Goal: Task Accomplishment & Management: Use online tool/utility

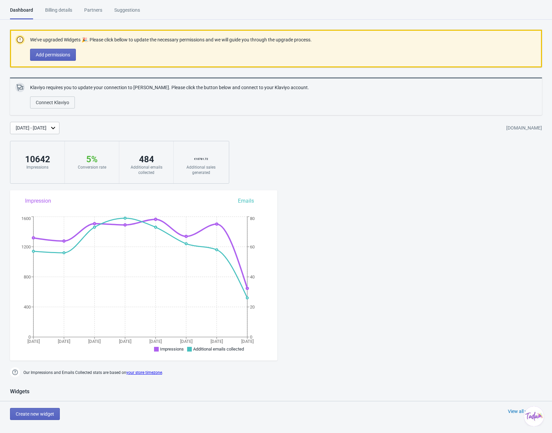
click at [18, 38] on circle at bounding box center [20, 40] width 6 height 6
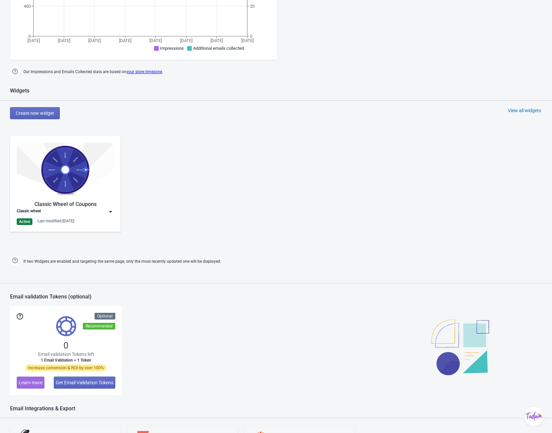
scroll to position [334, 0]
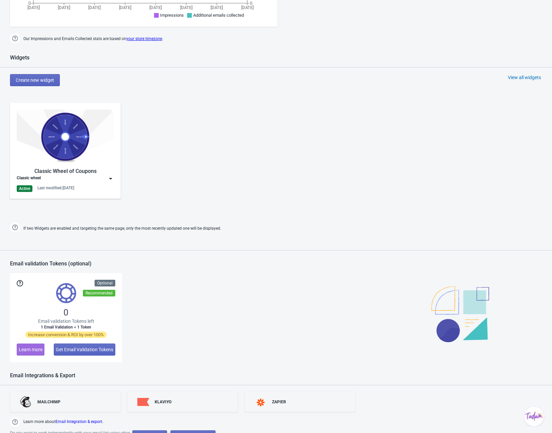
click at [64, 155] on img at bounding box center [65, 137] width 97 height 54
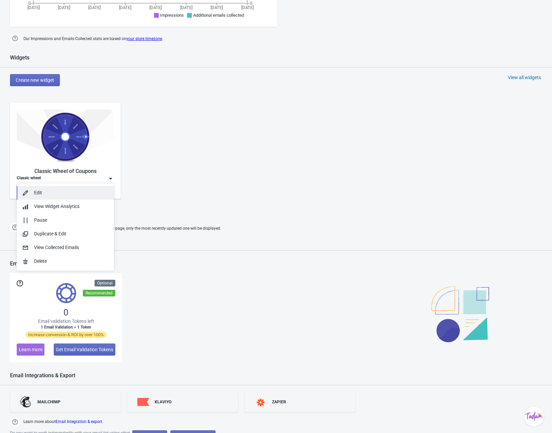
click at [54, 190] on div "Edit" at bounding box center [71, 192] width 75 height 7
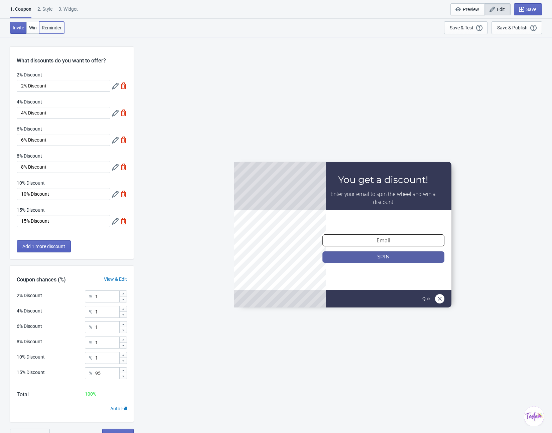
click at [47, 25] on span "Reminder" at bounding box center [52, 27] width 20 height 5
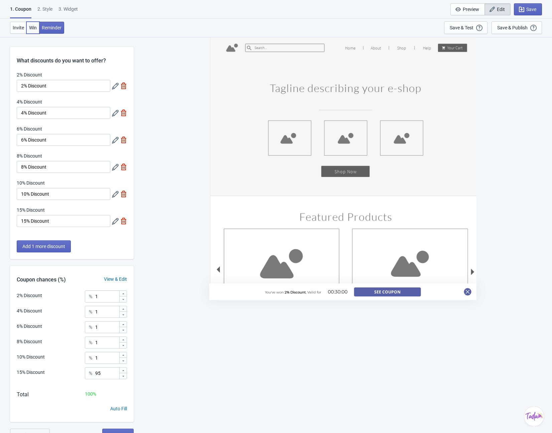
click at [30, 26] on span "Win" at bounding box center [33, 27] width 8 height 5
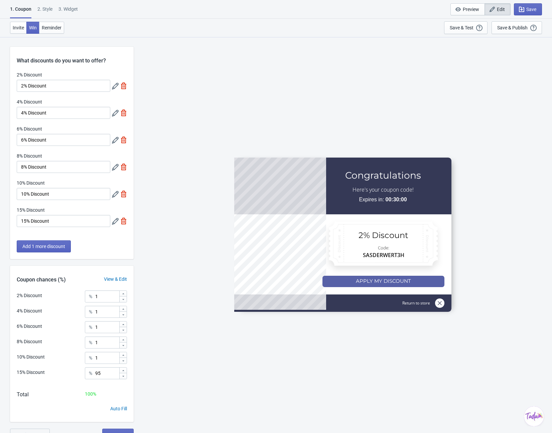
click at [71, 8] on div "3. Widget" at bounding box center [67, 12] width 19 height 12
select select "once"
select select "tab"
select select "middle_right"
select select "1"
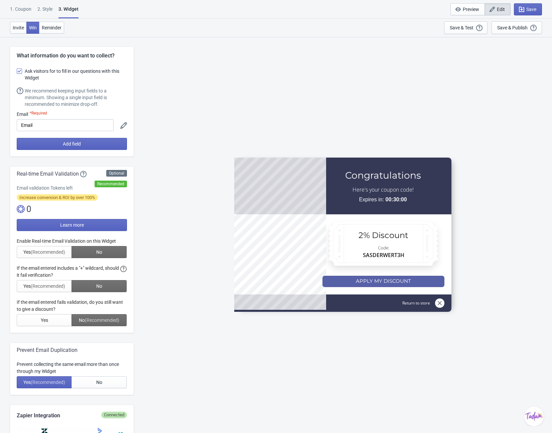
click at [45, 8] on div "2 . Style" at bounding box center [44, 12] width 15 height 12
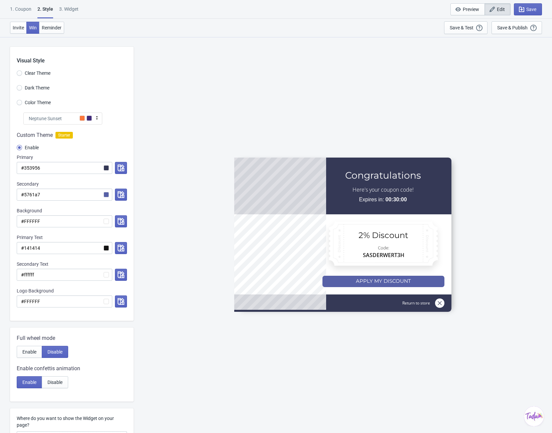
click at [24, 11] on div "1. Coupon" at bounding box center [20, 12] width 21 height 12
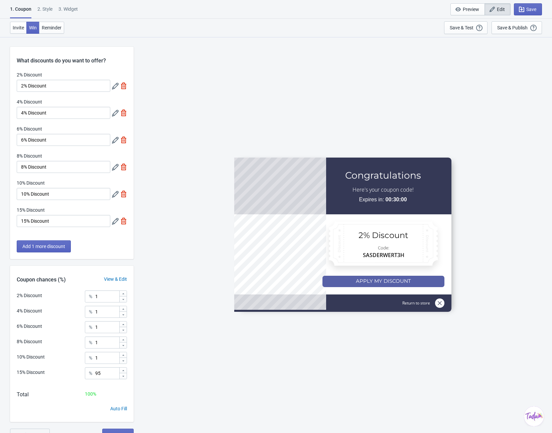
click at [114, 222] on icon at bounding box center [115, 221] width 7 height 7
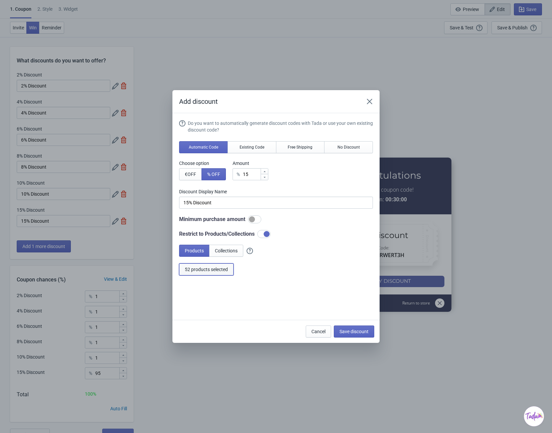
click at [194, 272] on span "52 products selected" at bounding box center [206, 269] width 43 height 5
click at [346, 334] on span "Save discount" at bounding box center [353, 331] width 29 height 5
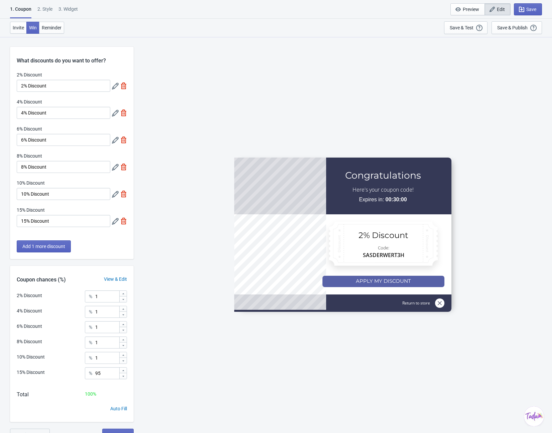
click at [116, 194] on icon at bounding box center [115, 194] width 7 height 7
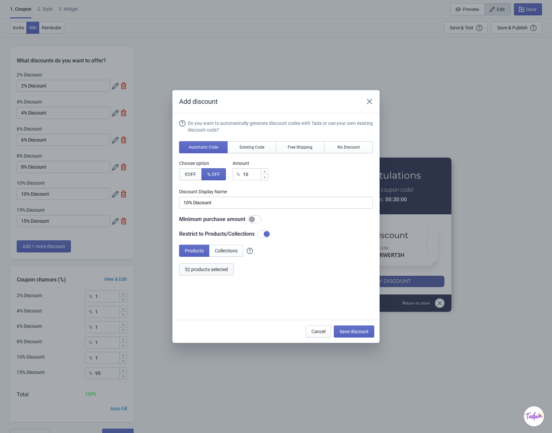
click at [212, 266] on button "52 products selected" at bounding box center [206, 270] width 54 height 12
click at [347, 327] on button "Save discount" at bounding box center [354, 332] width 40 height 12
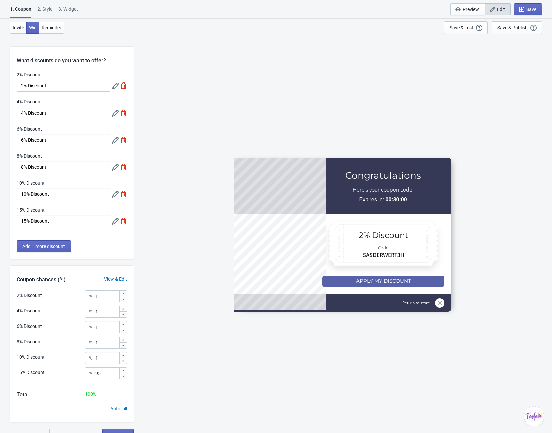
click at [115, 166] on icon at bounding box center [115, 167] width 7 height 7
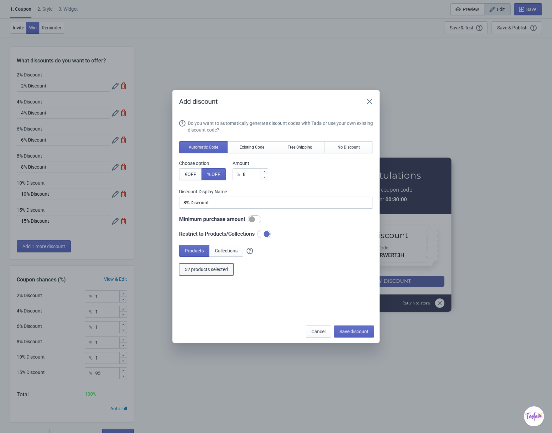
click at [206, 266] on button "52 products selected" at bounding box center [206, 270] width 54 height 12
click at [359, 331] on span "Save discount" at bounding box center [353, 331] width 29 height 5
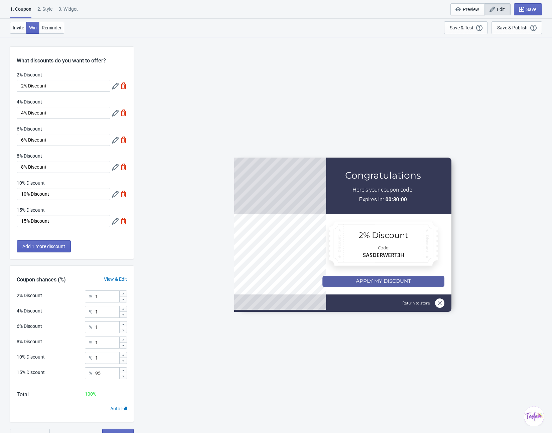
click at [115, 223] on icon at bounding box center [115, 221] width 7 height 7
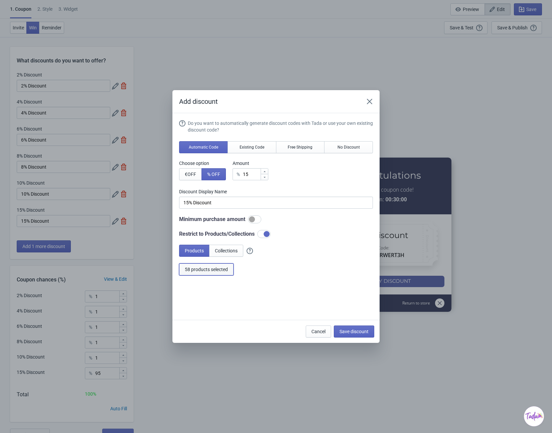
click at [211, 270] on span "58 products selected" at bounding box center [206, 269] width 43 height 5
click at [353, 334] on span "Save discount" at bounding box center [353, 331] width 29 height 5
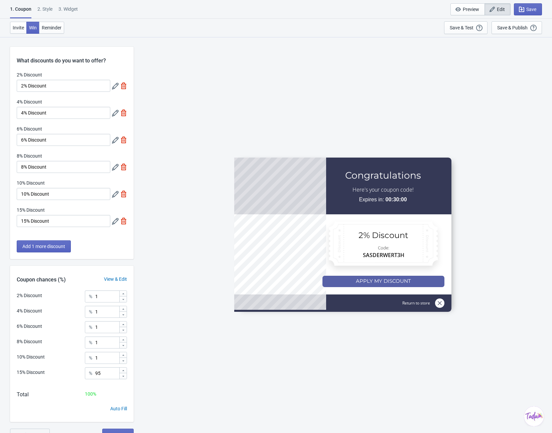
click at [115, 195] on icon at bounding box center [115, 194] width 7 height 7
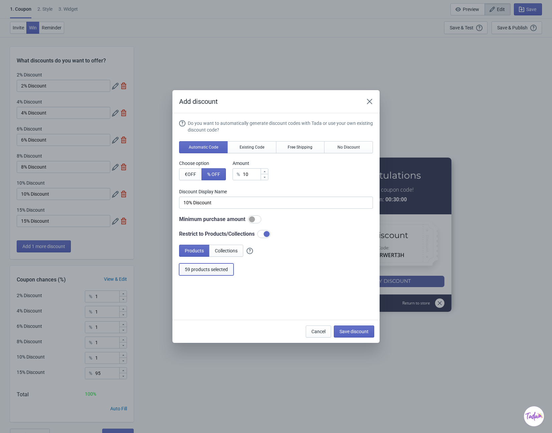
click at [196, 273] on button "59 products selected" at bounding box center [206, 270] width 54 height 12
click at [353, 332] on span "Save discount" at bounding box center [353, 331] width 29 height 5
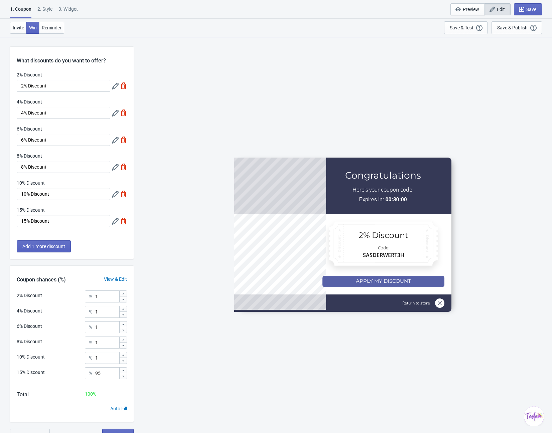
click at [115, 165] on icon at bounding box center [115, 167] width 7 height 7
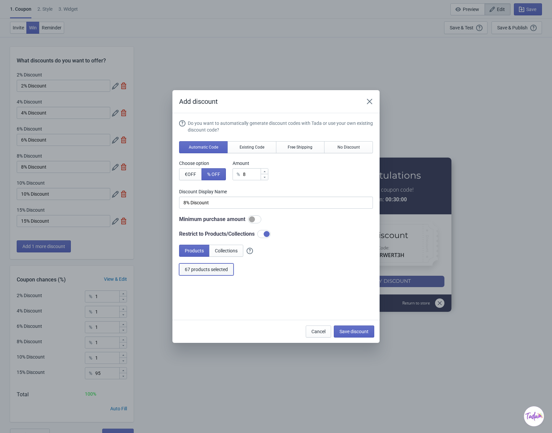
click at [219, 270] on span "67 products selected" at bounding box center [206, 269] width 43 height 5
click at [349, 331] on span "Save discount" at bounding box center [353, 331] width 29 height 5
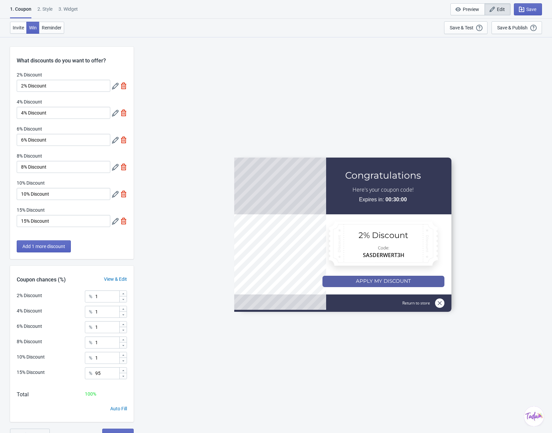
click at [114, 196] on icon at bounding box center [115, 194] width 7 height 7
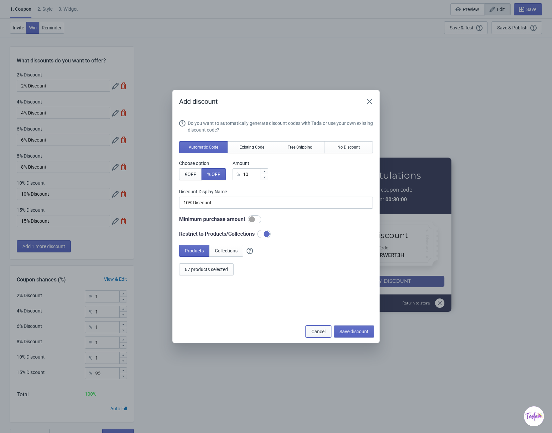
click at [320, 336] on button "Cancel" at bounding box center [318, 332] width 25 height 12
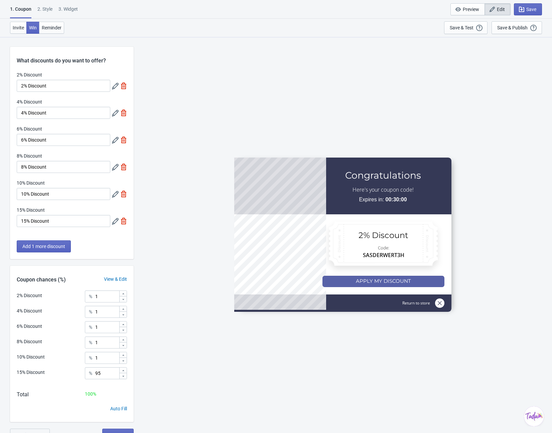
click at [115, 222] on icon at bounding box center [115, 221] width 7 height 7
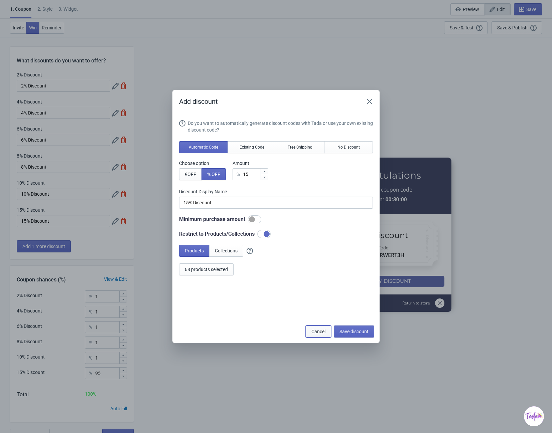
click at [325, 332] on span "Cancel" at bounding box center [318, 331] width 14 height 5
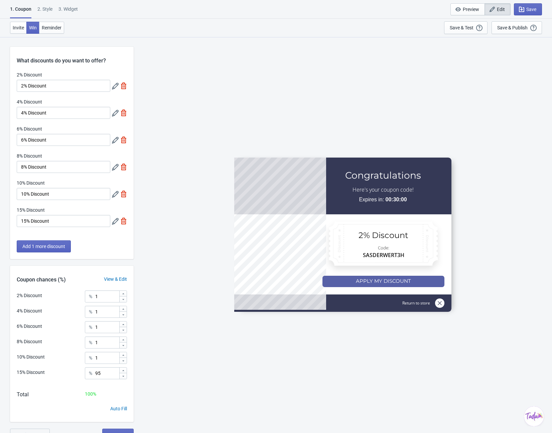
click at [113, 198] on div at bounding box center [119, 194] width 15 height 12
click at [115, 195] on icon at bounding box center [115, 194] width 7 height 7
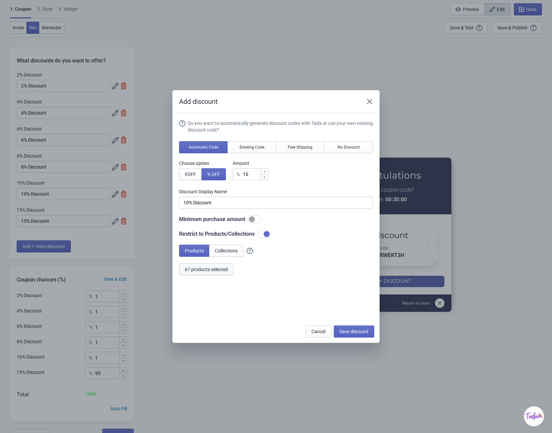
click at [203, 269] on span "67 products selected" at bounding box center [206, 269] width 43 height 5
click at [348, 336] on button "Save discount" at bounding box center [354, 332] width 40 height 12
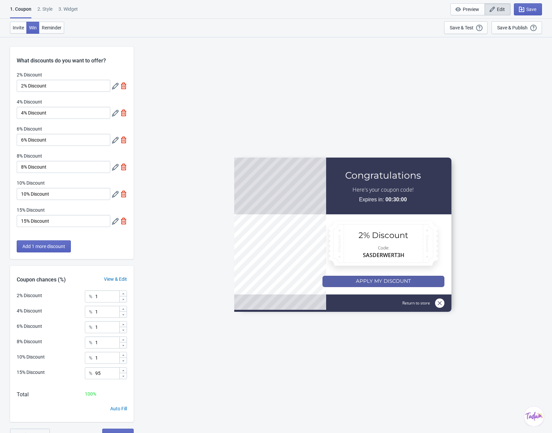
click at [112, 140] on icon at bounding box center [115, 140] width 7 height 7
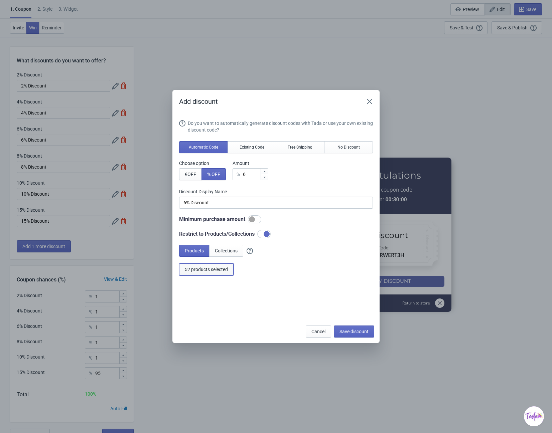
click at [203, 271] on span "52 products selected" at bounding box center [206, 269] width 43 height 5
click at [206, 275] on button "65 products selected" at bounding box center [206, 270] width 54 height 12
click at [218, 264] on button "67 products selected" at bounding box center [206, 270] width 54 height 12
click at [348, 329] on span "Save discount" at bounding box center [353, 331] width 29 height 5
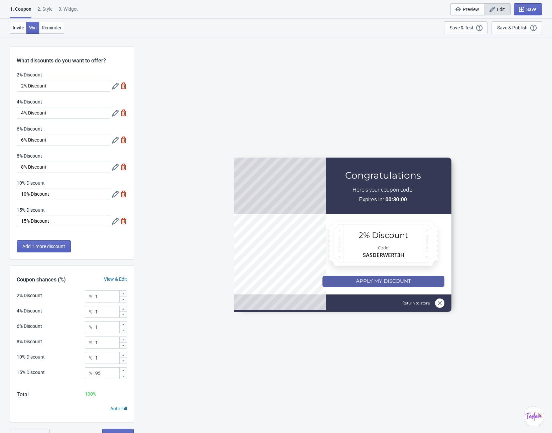
click at [116, 114] on icon at bounding box center [115, 113] width 7 height 7
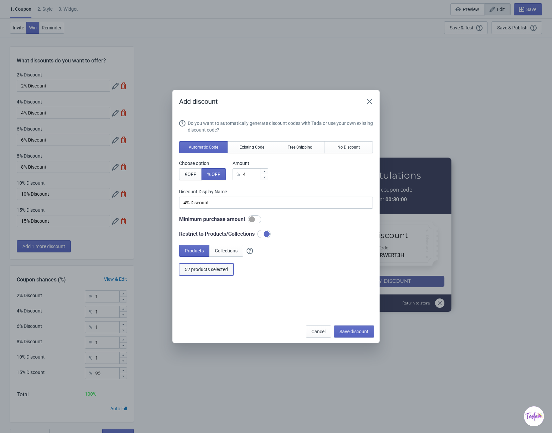
click at [205, 270] on span "52 products selected" at bounding box center [206, 269] width 43 height 5
click at [361, 335] on button "Save discount" at bounding box center [354, 332] width 40 height 12
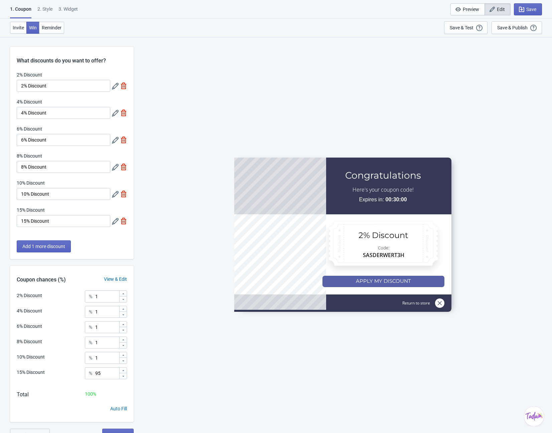
click at [115, 111] on icon at bounding box center [115, 113] width 7 height 7
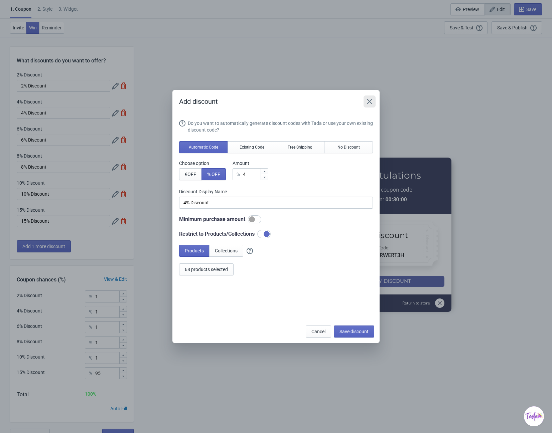
click at [369, 98] on icon "Close" at bounding box center [369, 101] width 7 height 7
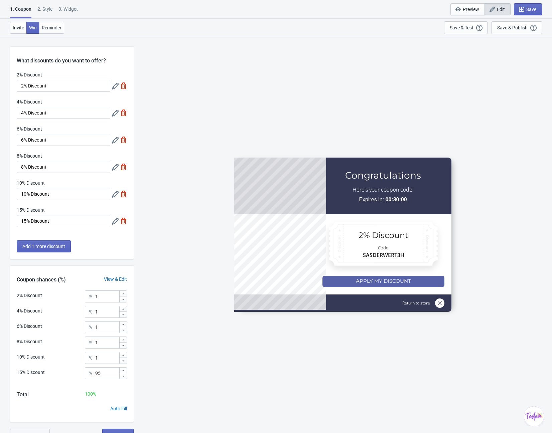
click at [118, 88] on icon at bounding box center [115, 86] width 7 height 7
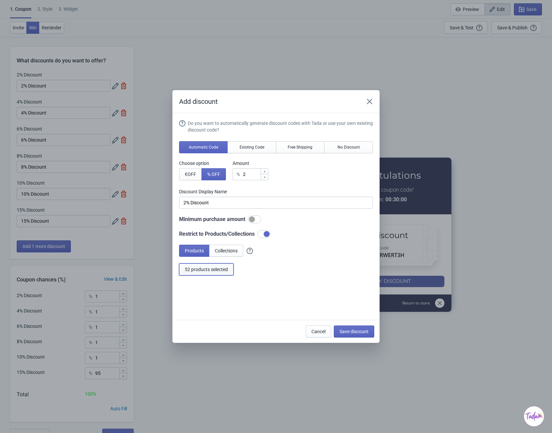
click at [213, 272] on span "52 products selected" at bounding box center [206, 269] width 43 height 5
click at [359, 331] on span "Save discount" at bounding box center [353, 331] width 29 height 5
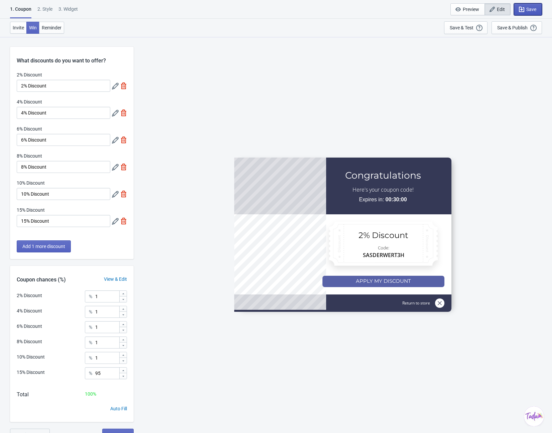
click at [529, 11] on span "Save" at bounding box center [531, 9] width 10 height 5
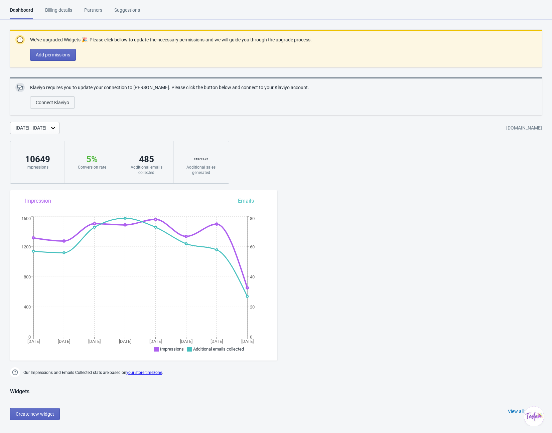
click at [62, 8] on div "Billing details" at bounding box center [58, 13] width 27 height 12
